Goal: Information Seeking & Learning: Learn about a topic

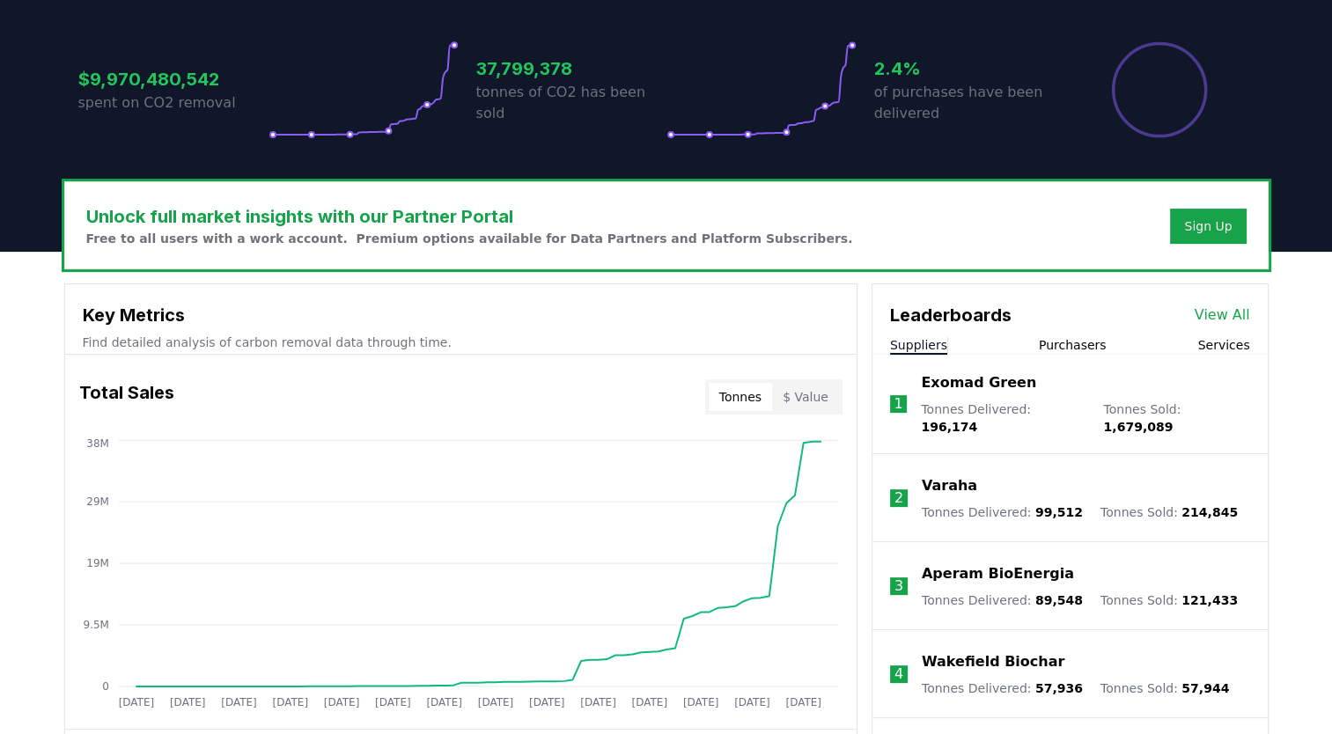
scroll to position [527, 0]
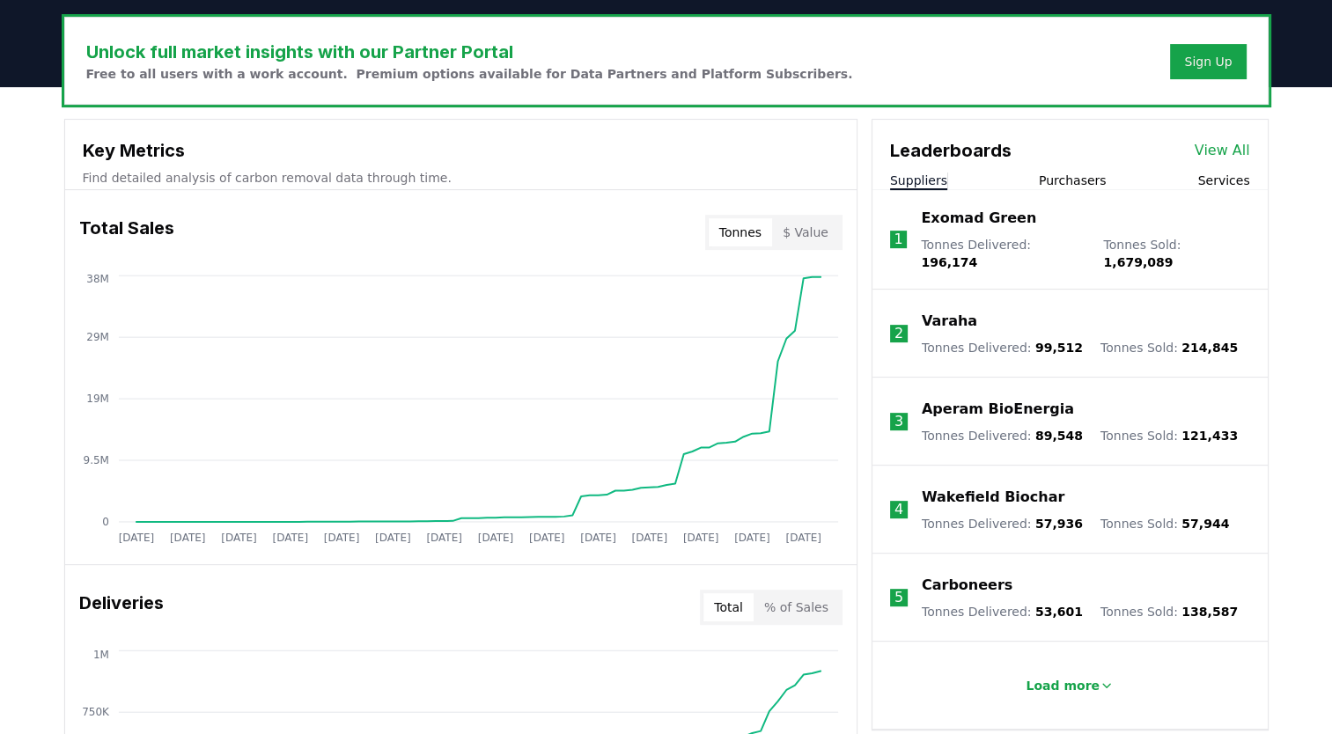
click at [1093, 185] on button "Purchasers" at bounding box center [1073, 181] width 68 height 18
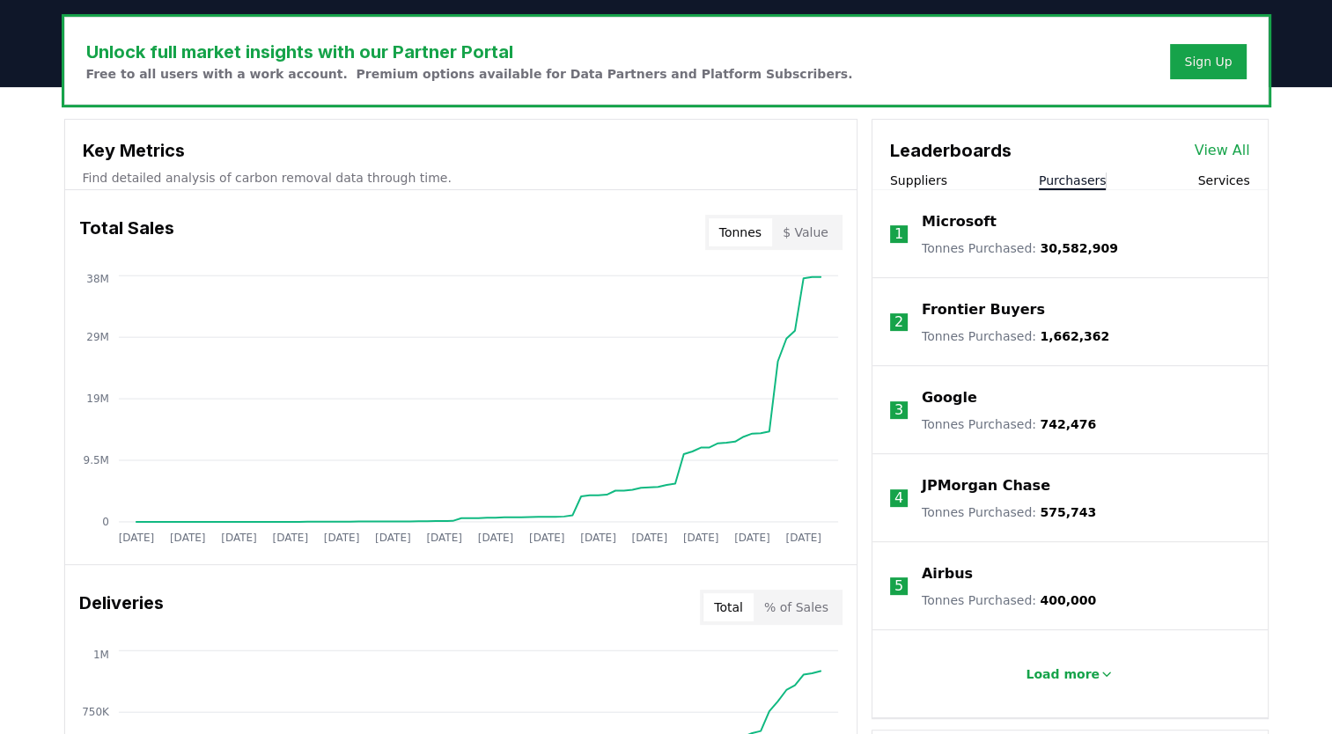
click at [1093, 185] on button "Purchasers" at bounding box center [1073, 181] width 68 height 18
click at [817, 230] on button "$ Value" at bounding box center [805, 232] width 67 height 28
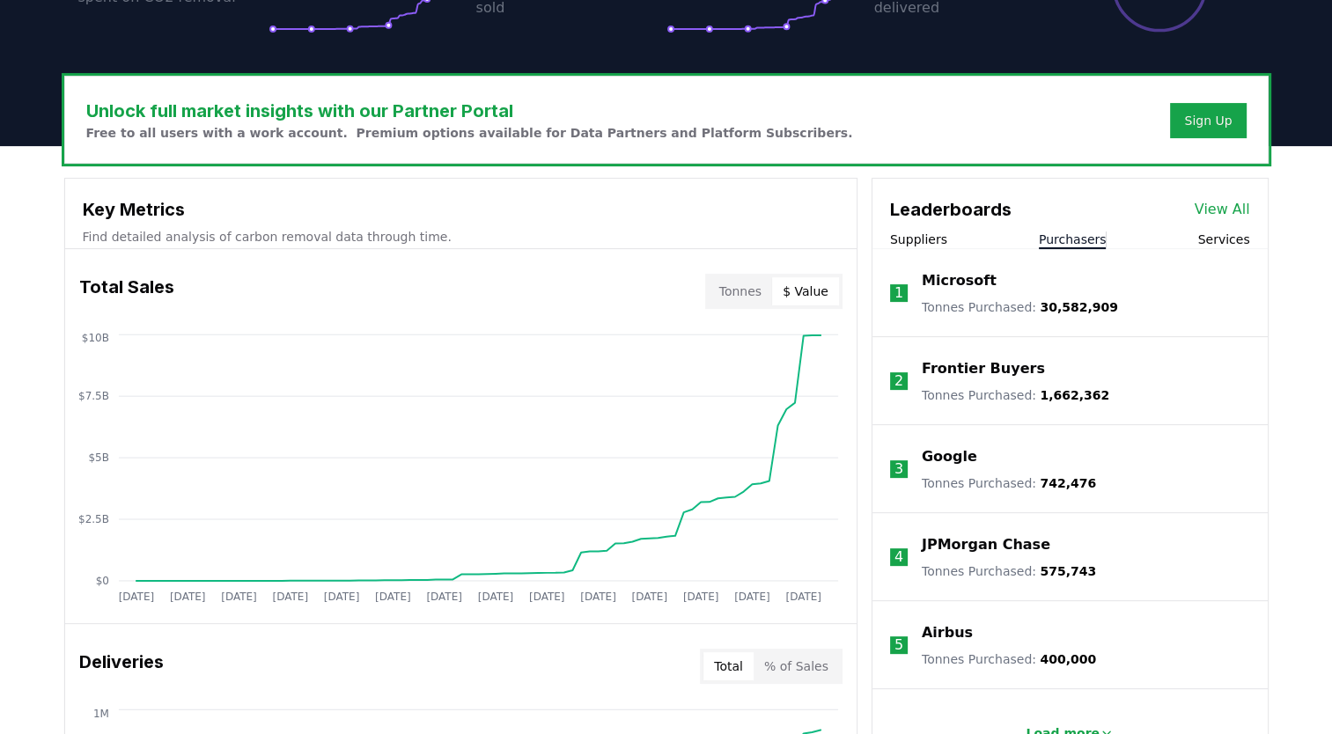
scroll to position [550, 0]
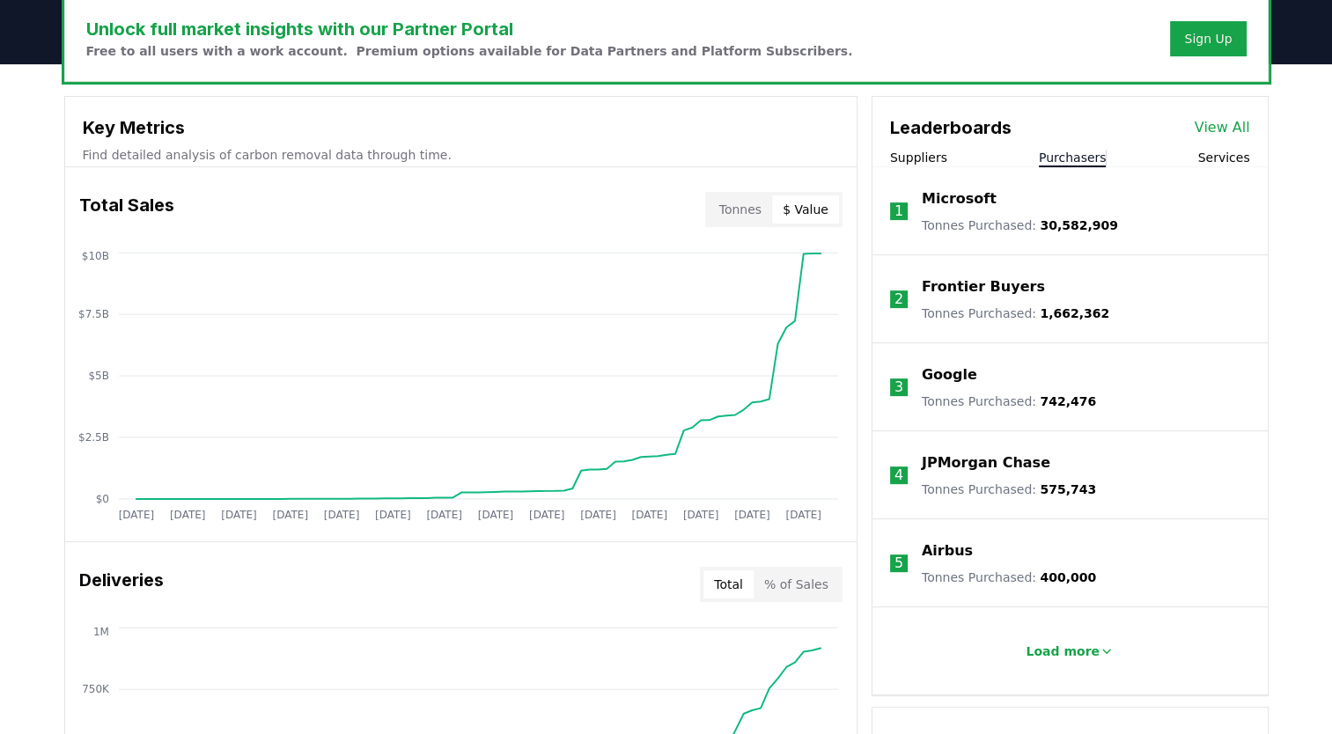
click at [936, 287] on p "Frontier Buyers" at bounding box center [983, 287] width 123 height 21
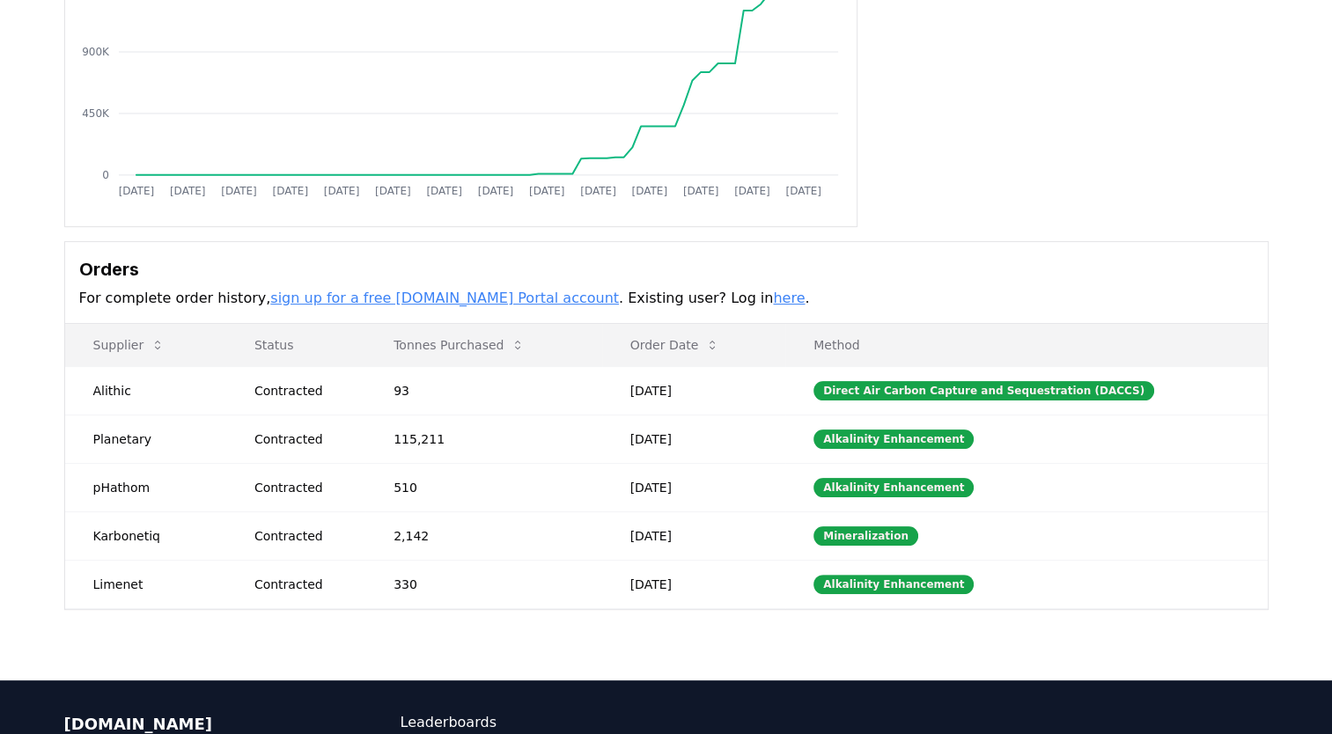
scroll to position [328, 0]
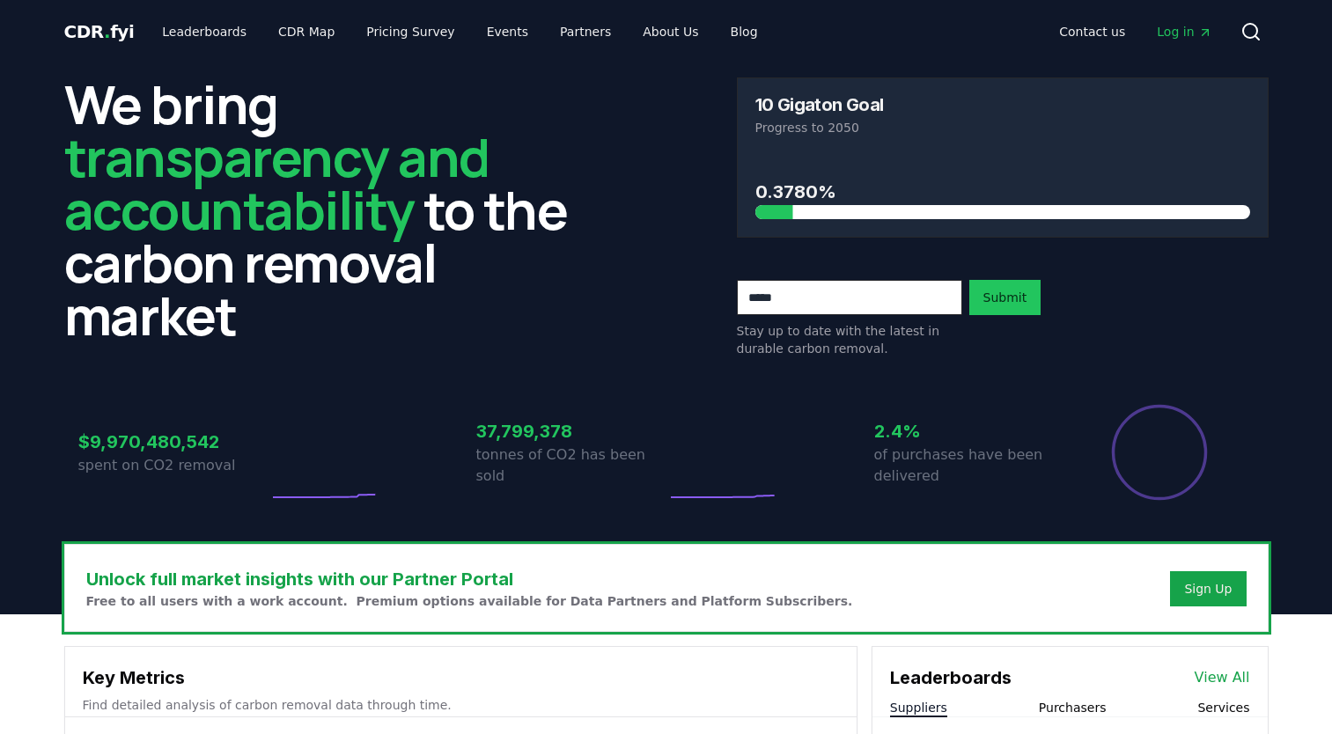
scroll to position [550, 0]
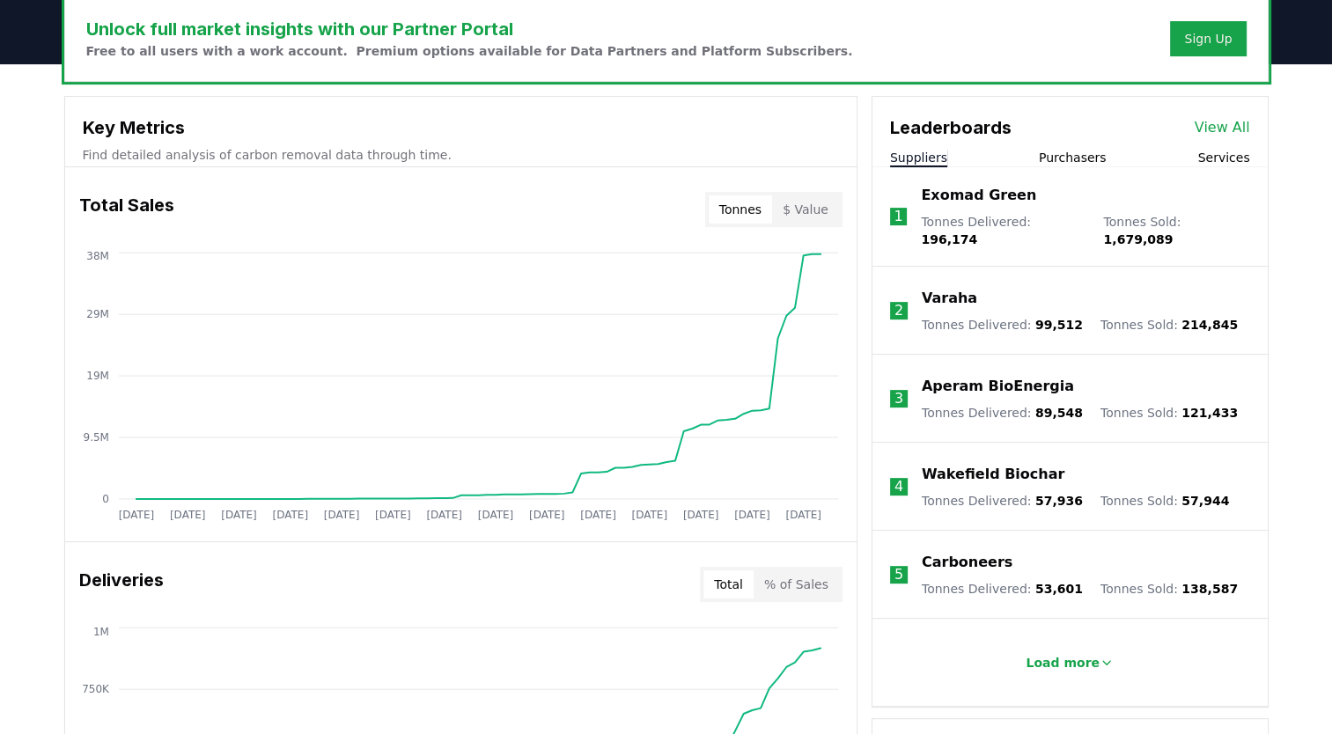
click at [1077, 159] on button "Purchasers" at bounding box center [1073, 158] width 68 height 18
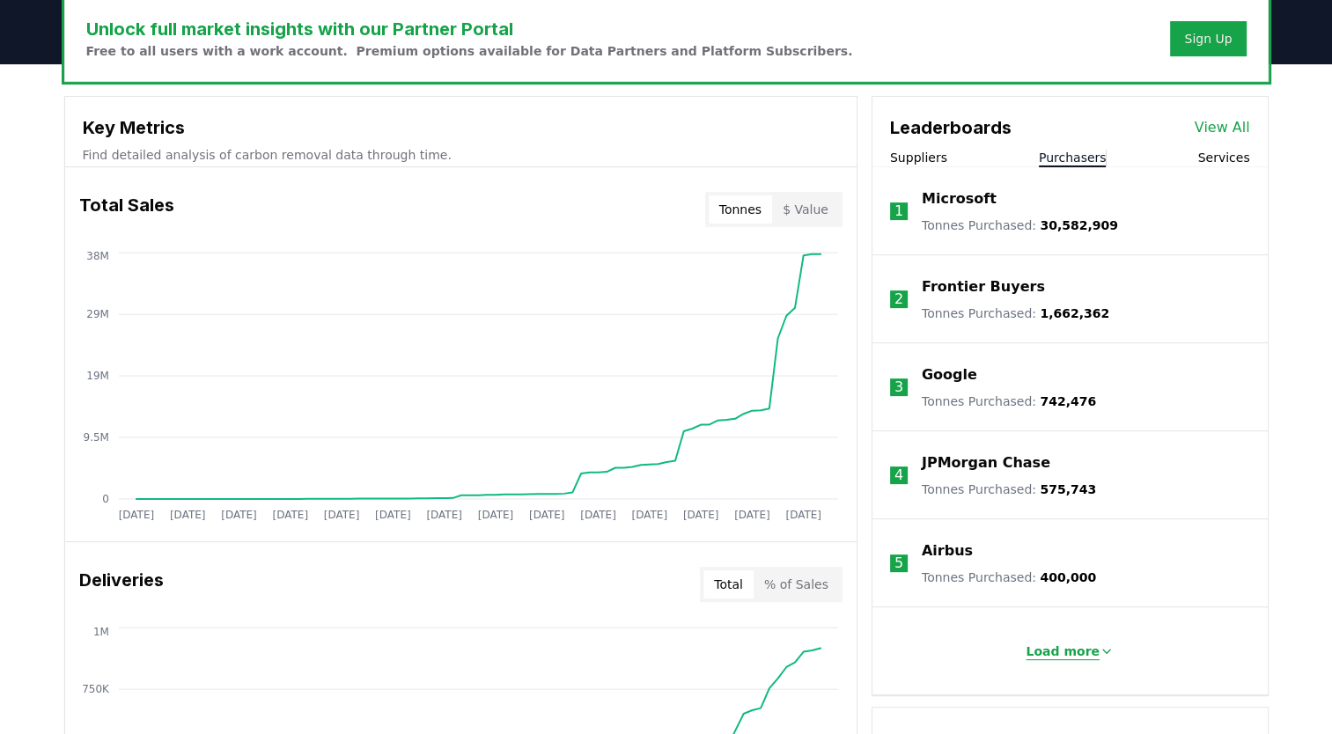
click at [1100, 646] on icon at bounding box center [1107, 652] width 14 height 14
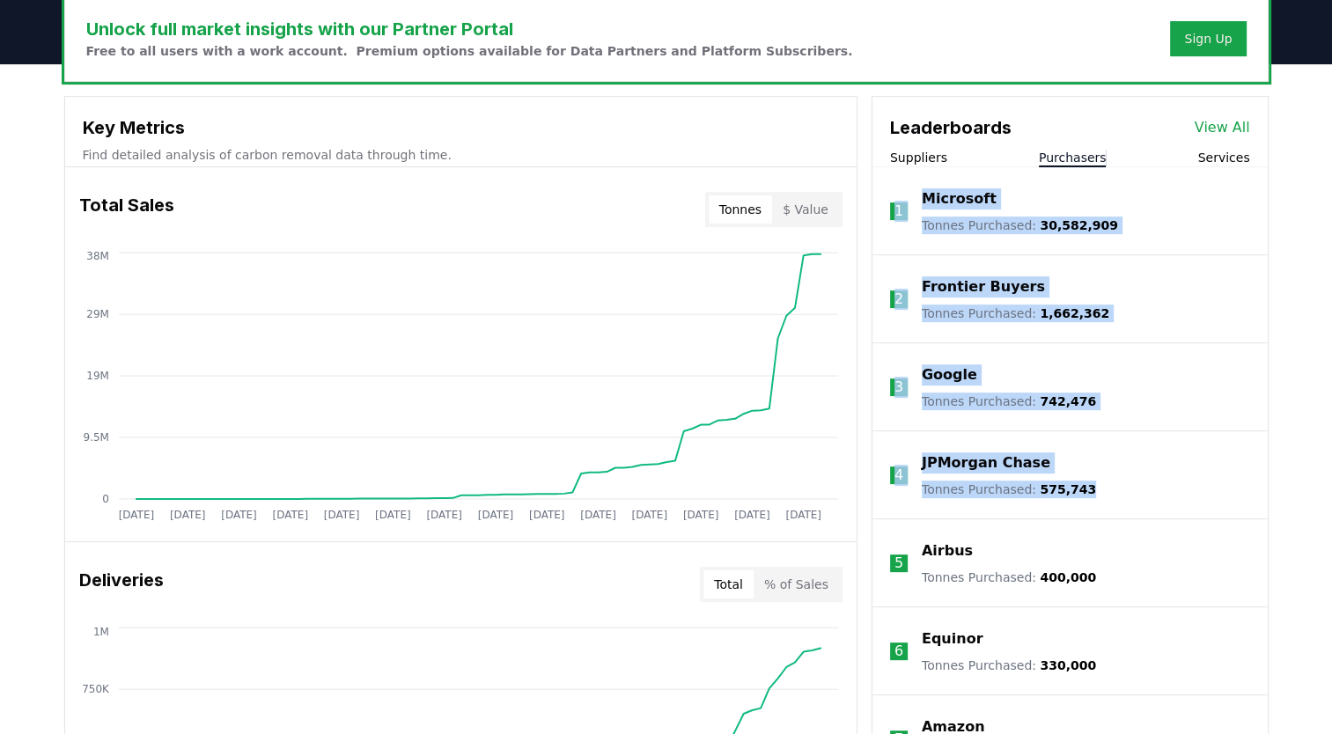
click at [1096, 646] on li "6 Equinor Tonnes Purchased : 330,000" at bounding box center [1070, 652] width 395 height 88
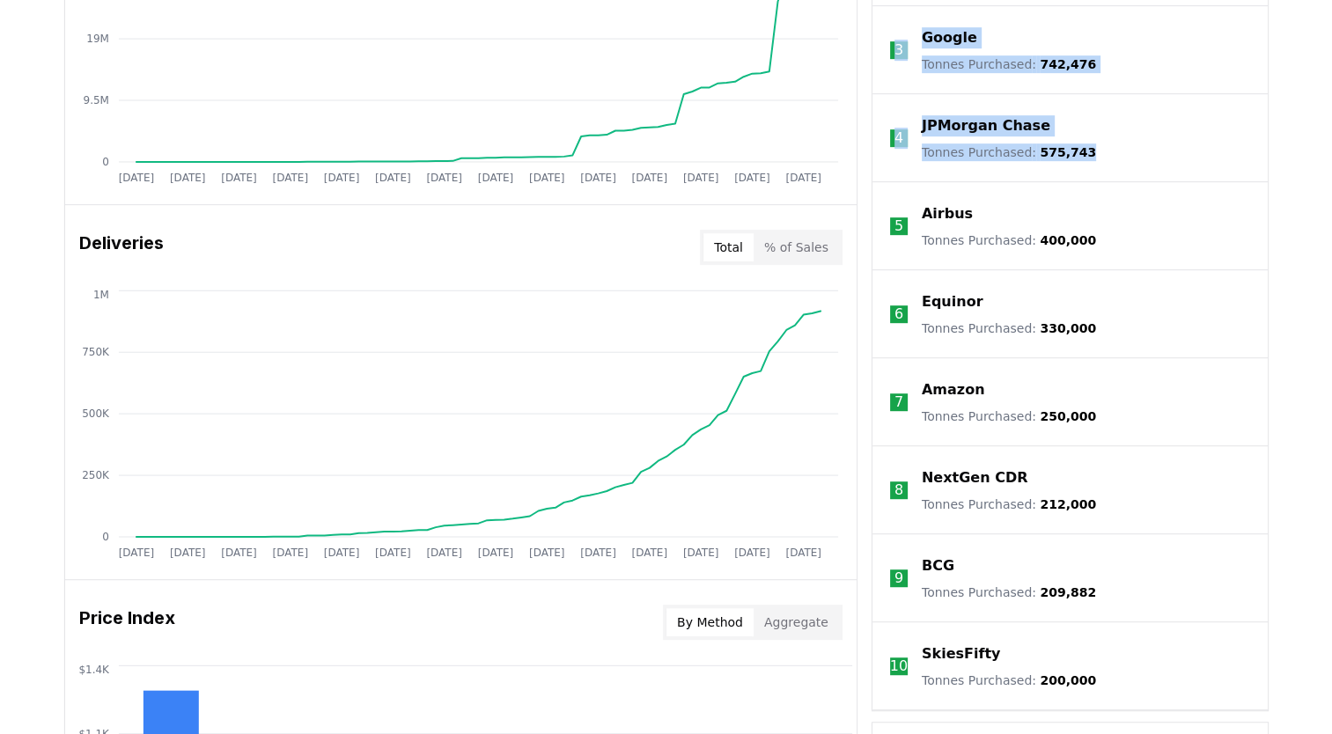
scroll to position [903, 0]
